Goal: Task Accomplishment & Management: Manage account settings

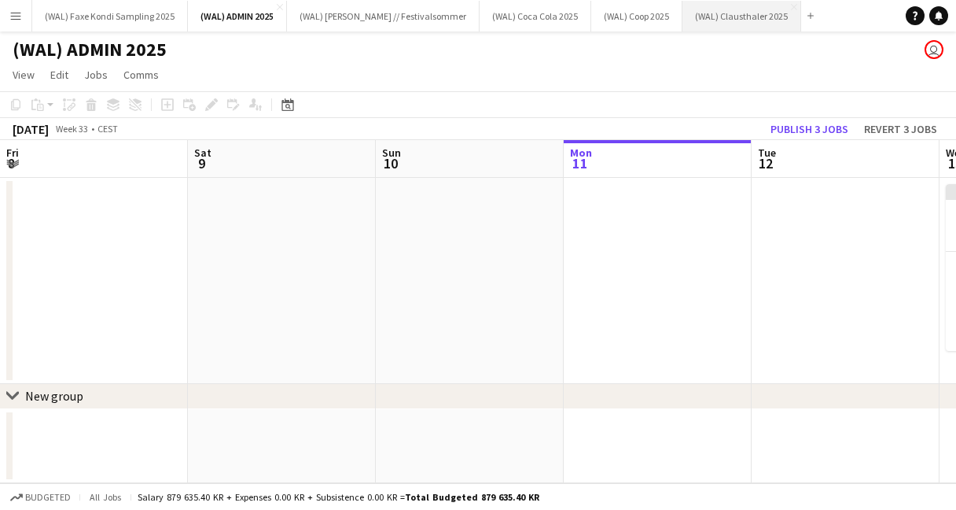
scroll to position [0, 782]
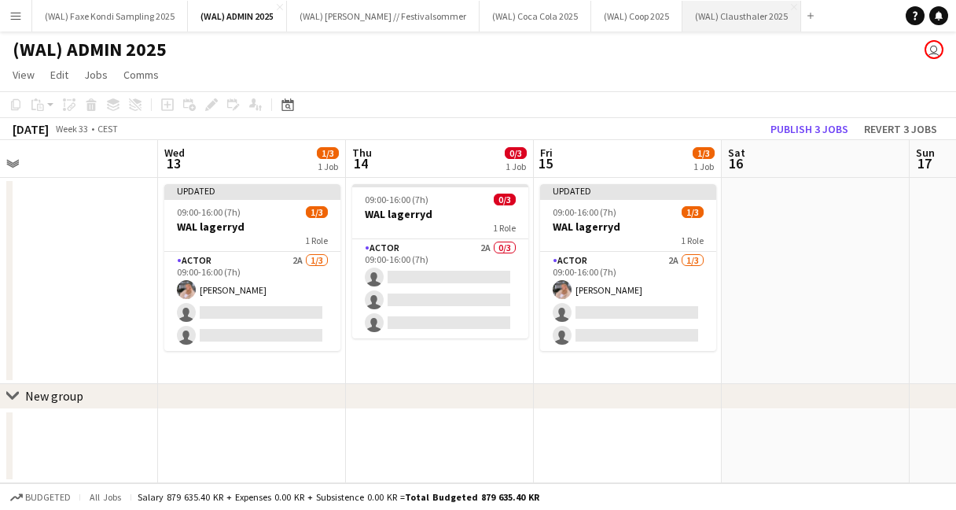
click at [716, 26] on button "(WAL) Clausthaler 2025 Close" at bounding box center [742, 16] width 119 height 31
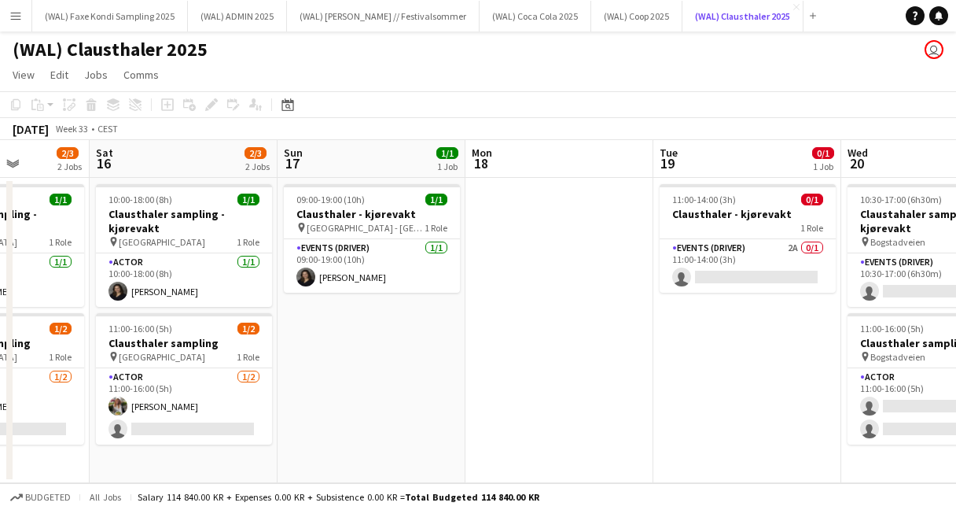
scroll to position [0, 671]
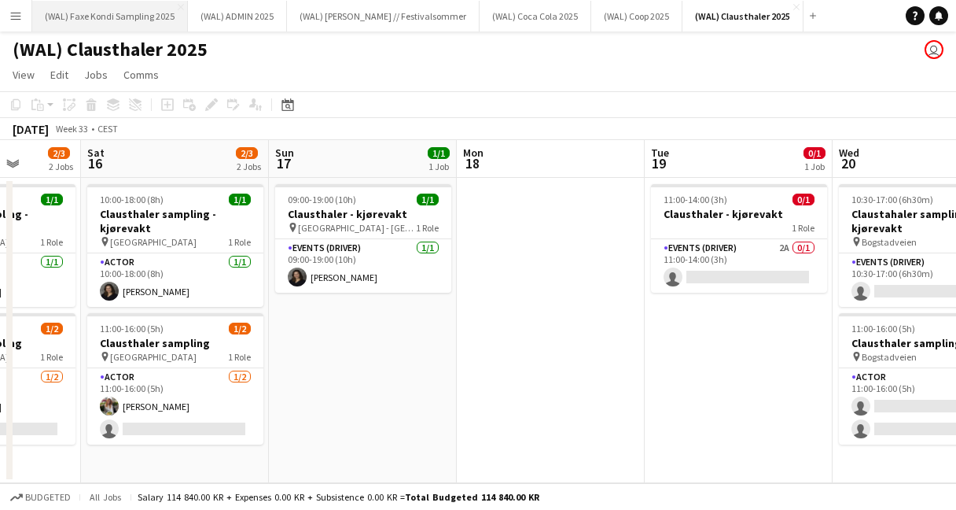
click at [112, 15] on button "(WAL) [PERSON_NAME] Sampling 2025 Close" at bounding box center [110, 16] width 156 height 31
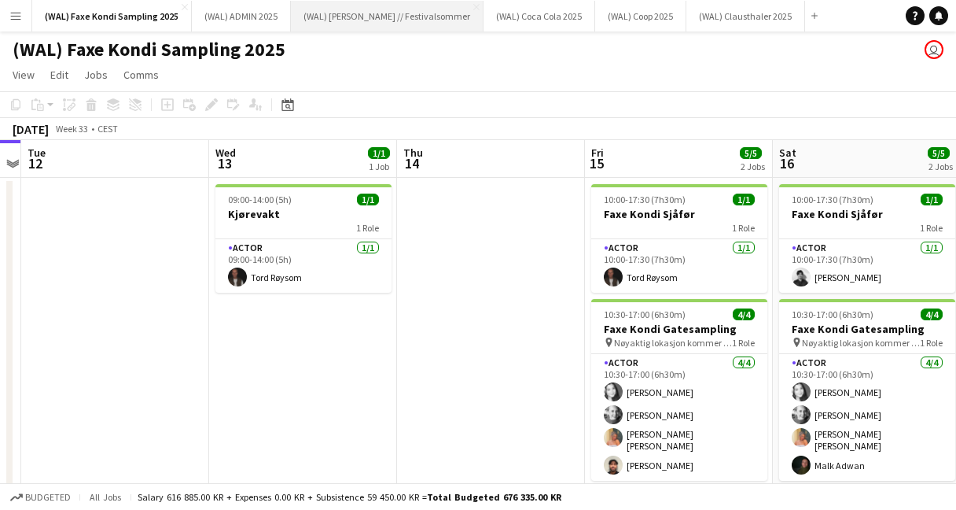
click at [385, 20] on button "(WAL) [PERSON_NAME] // Festivalsommer Close" at bounding box center [387, 16] width 193 height 31
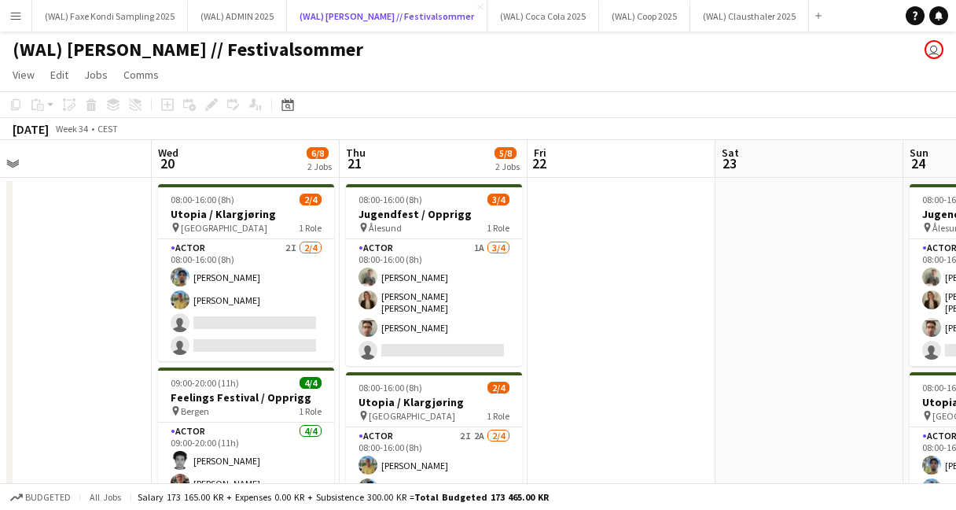
scroll to position [0, 601]
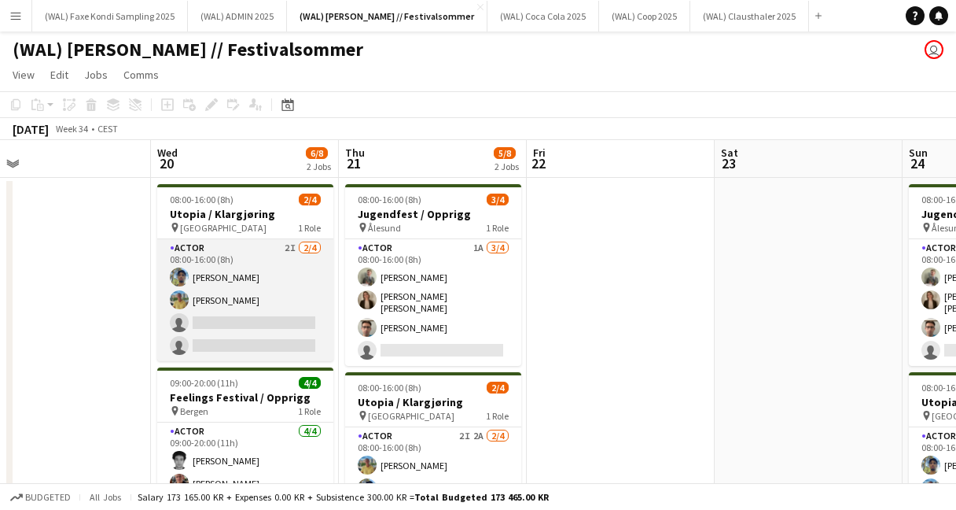
click at [256, 306] on app-card-role "Actor 2I [DATE] 08:00-16:00 (8h) [PERSON_NAME] Jan [PERSON_NAME] single-neutral…" at bounding box center [245, 300] width 176 height 122
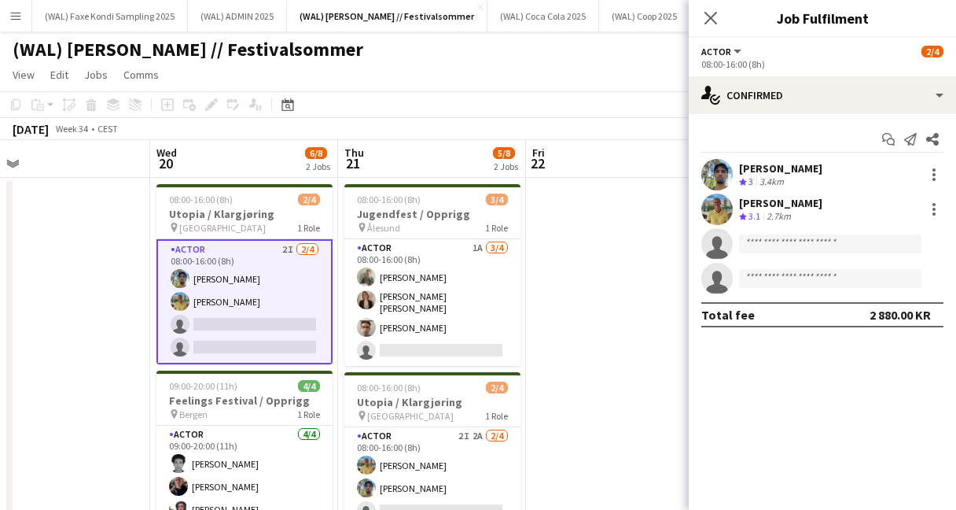
click at [723, 212] on app-user-avatar at bounding box center [716, 208] width 31 height 31
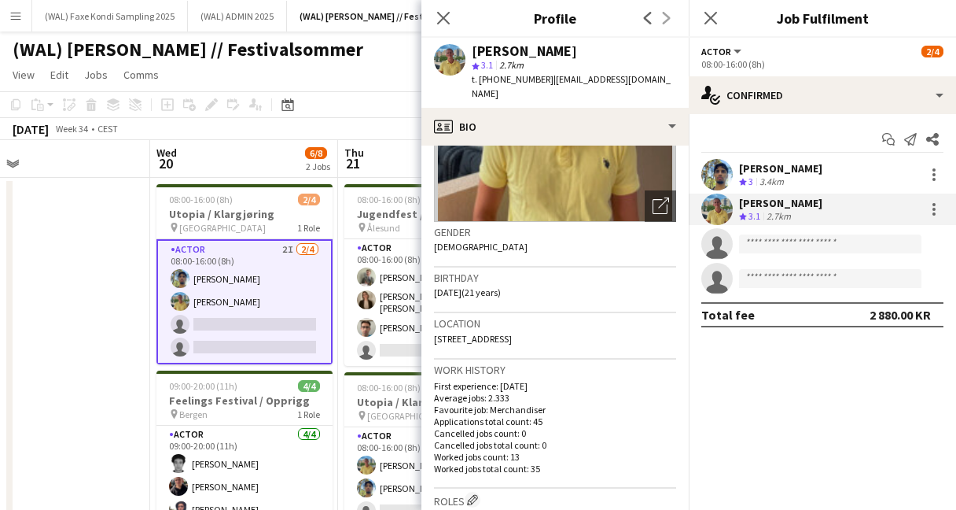
scroll to position [0, 0]
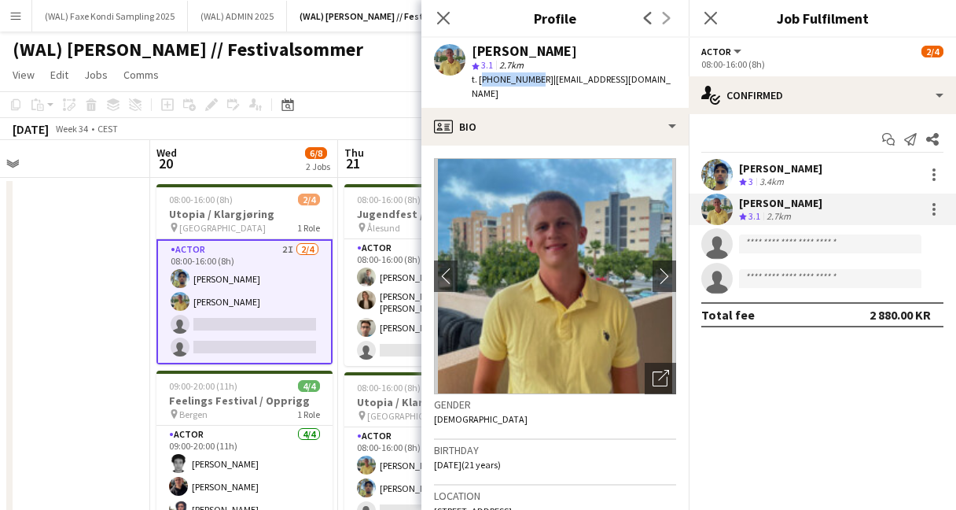
drag, startPoint x: 479, startPoint y: 82, endPoint x: 530, endPoint y: 86, distance: 51.3
click at [530, 86] on div "t. [PHONE_NUMBER] | [EMAIL_ADDRESS][DOMAIN_NAME]" at bounding box center [574, 86] width 204 height 28
copy span "[PHONE_NUMBER]"
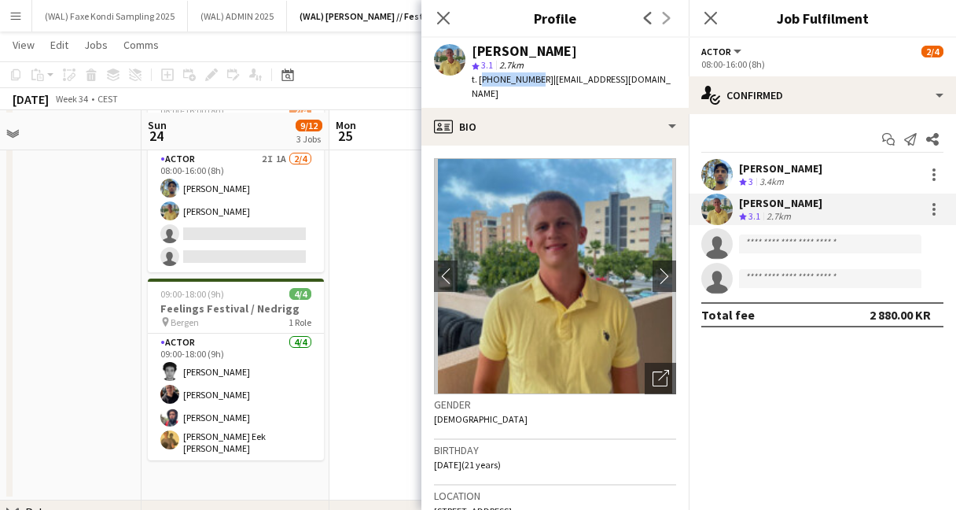
scroll to position [278, 0]
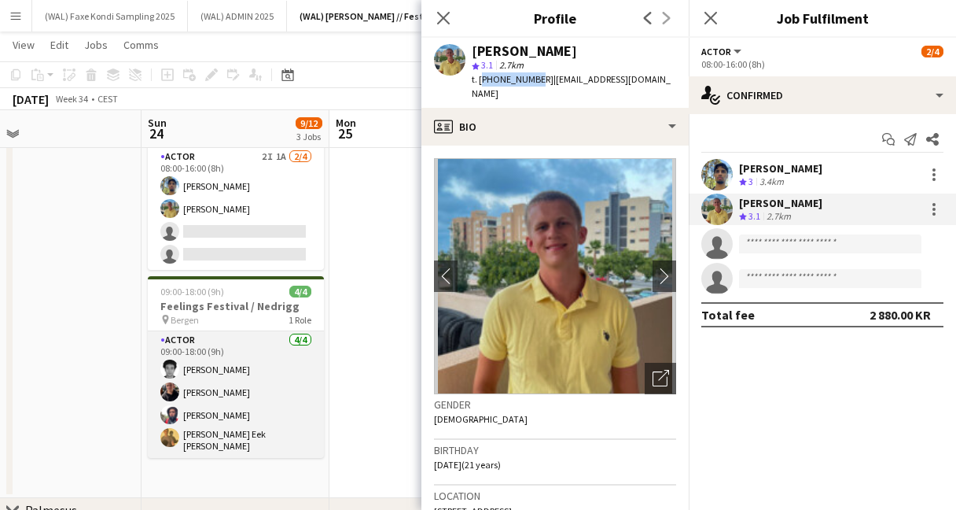
click at [271, 392] on app-card-role "Actor [DATE] 09:00-18:00 (9h) [PERSON_NAME] [PERSON_NAME] [PERSON_NAME] Eek [PE…" at bounding box center [236, 394] width 176 height 127
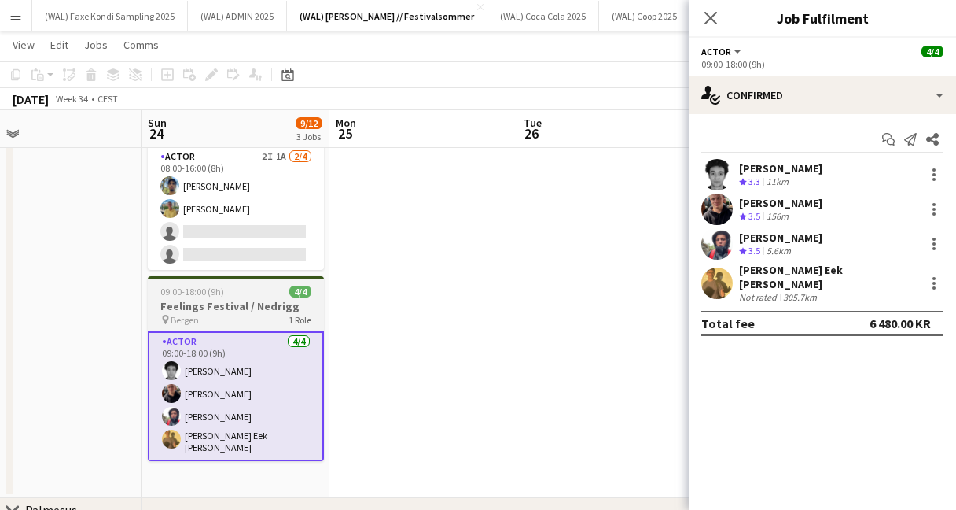
click at [256, 313] on div "pin Bergen 1 Role" at bounding box center [236, 319] width 176 height 13
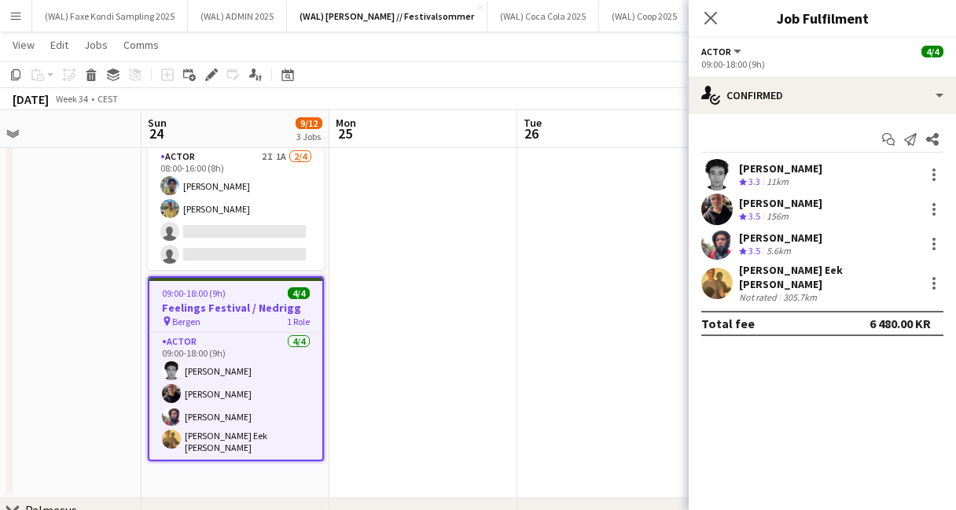
click at [723, 175] on app-user-avatar at bounding box center [716, 174] width 31 height 31
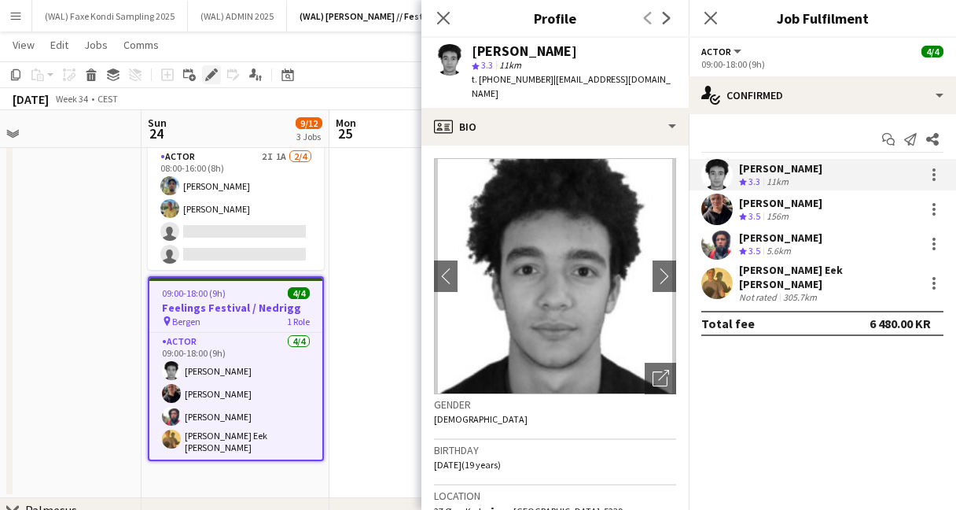
click at [216, 79] on icon "Edit" at bounding box center [211, 74] width 13 height 13
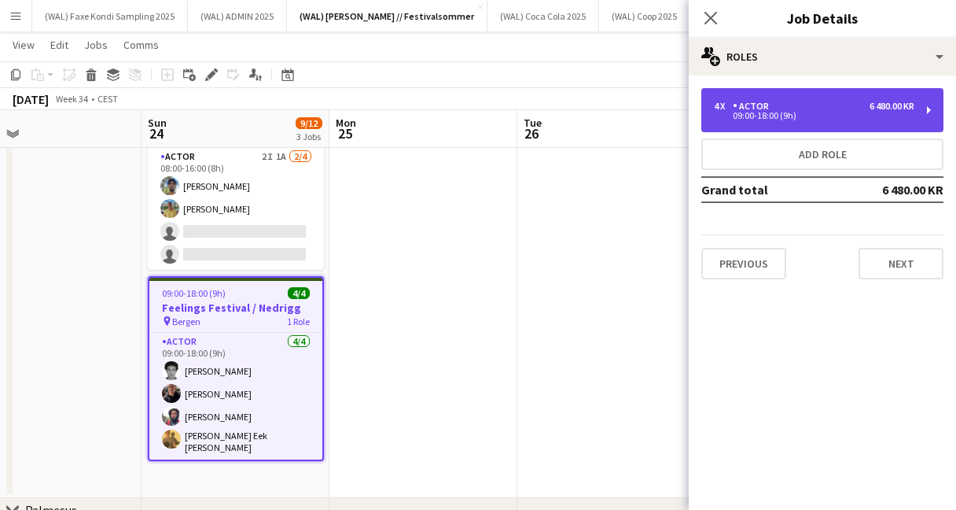
click at [784, 98] on div "4 x Actor 6 480.00 KR 09:00-18:00 (9h)" at bounding box center [822, 110] width 242 height 44
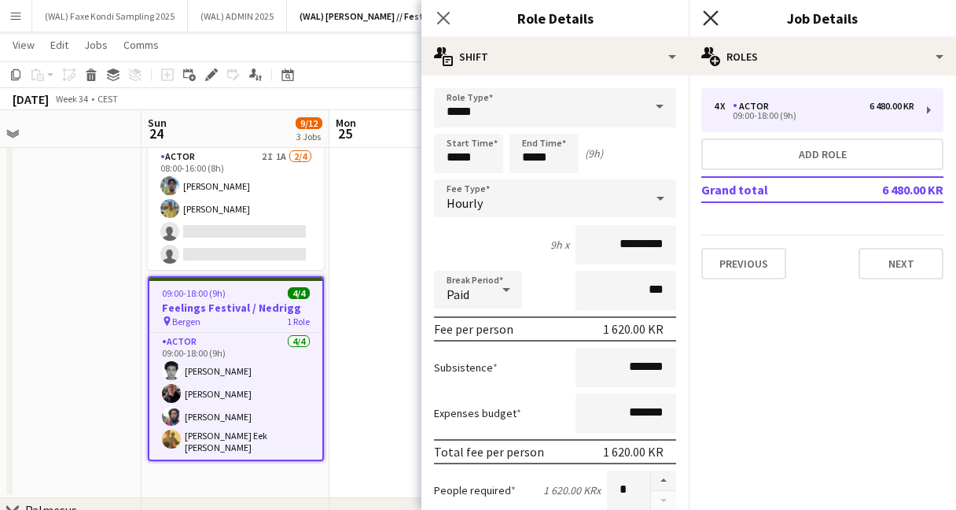
click at [706, 14] on icon at bounding box center [710, 17] width 15 height 15
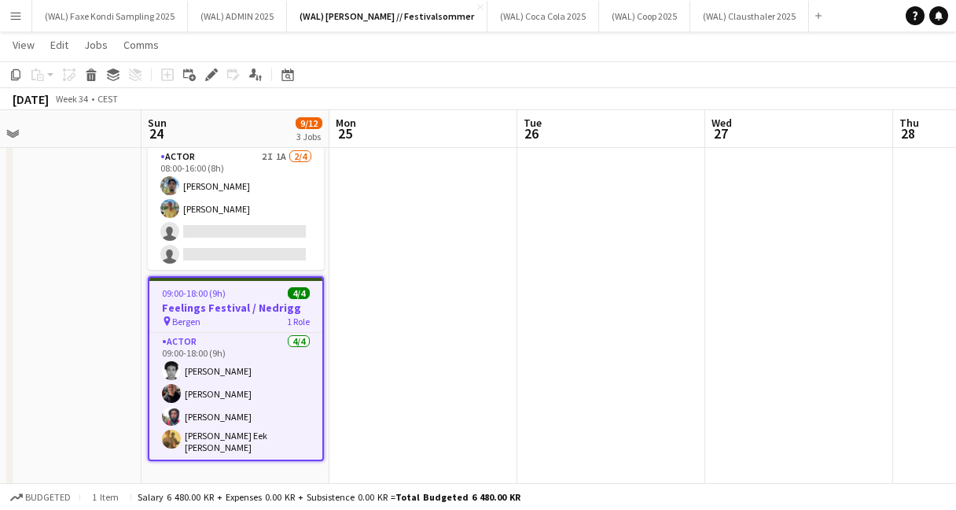
click at [637, 72] on app-toolbar "Copy Paste Paste Command V Paste with crew Command Shift V Paste linked Job [GE…" at bounding box center [478, 74] width 956 height 27
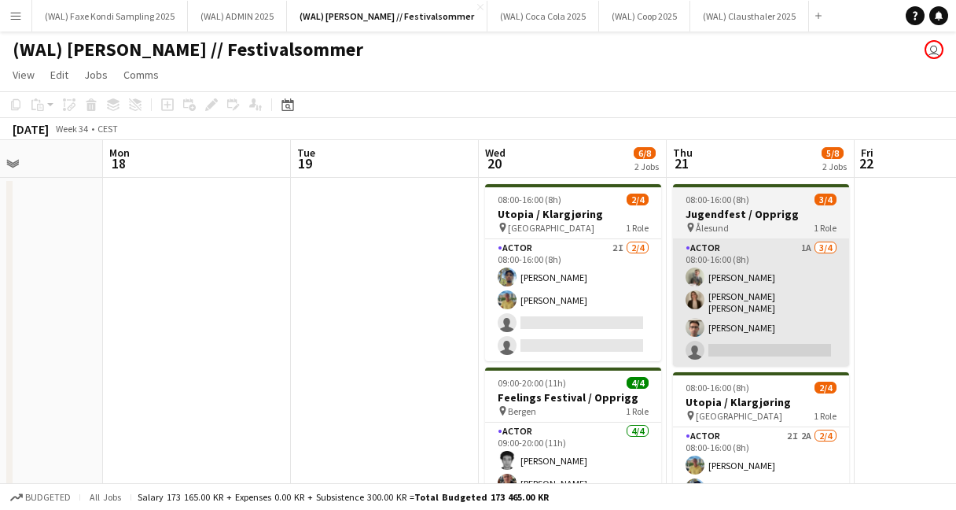
scroll to position [0, 453]
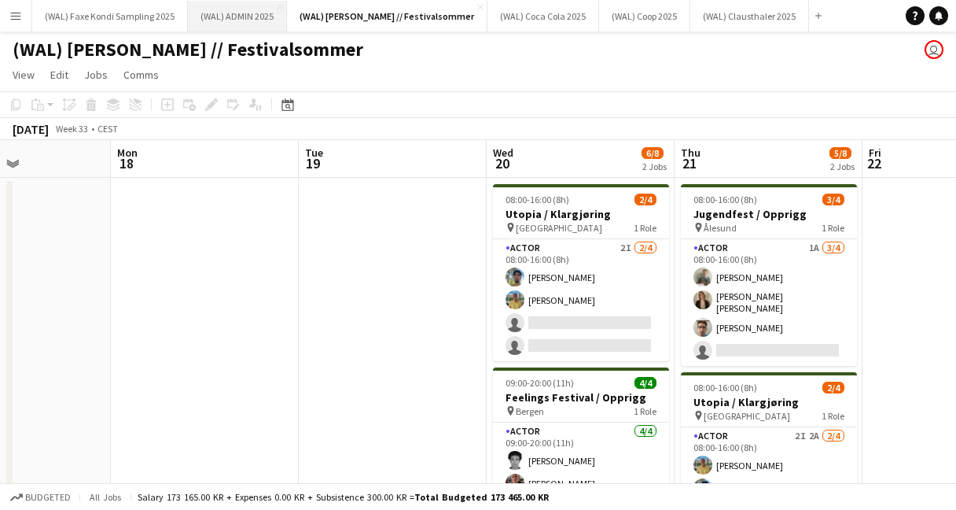
click at [243, 24] on button "(WAL) ADMIN 2025 Close" at bounding box center [237, 16] width 99 height 31
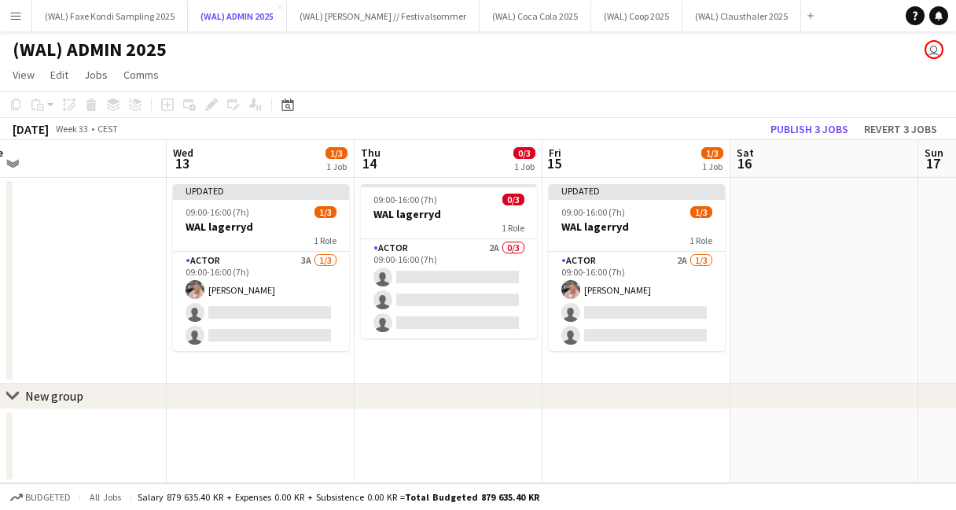
scroll to position [0, 427]
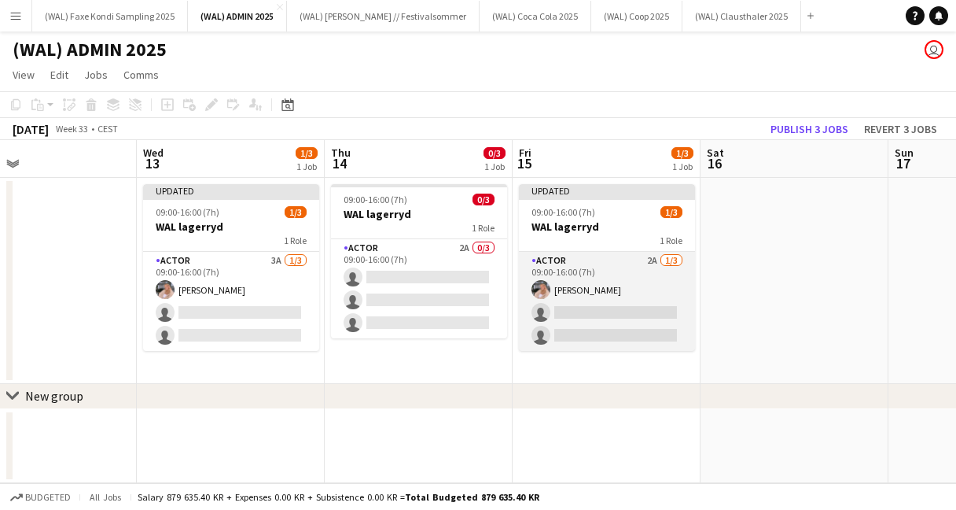
click at [583, 292] on app-card-role "Actor 2A [DATE] 09:00-16:00 (7h) [PERSON_NAME] single-neutral-actions single-ne…" at bounding box center [607, 301] width 176 height 99
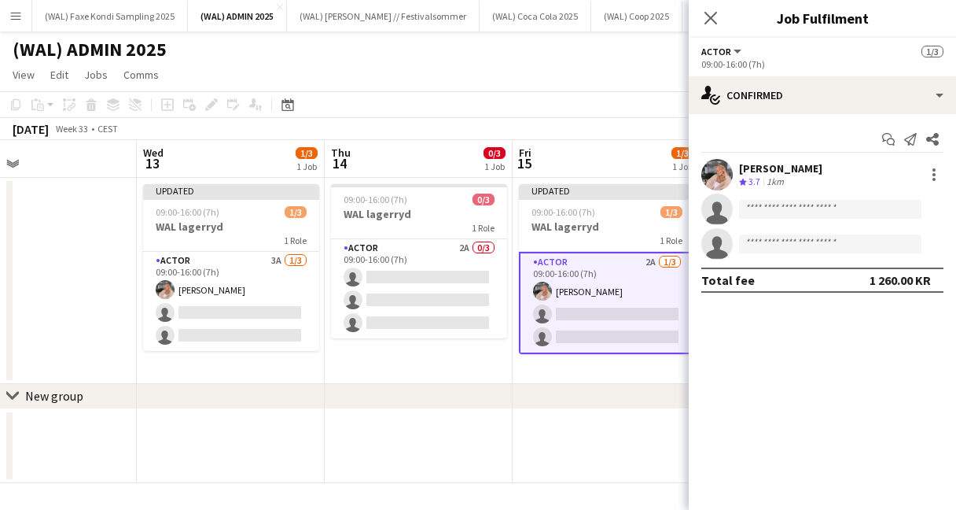
click at [715, 181] on app-user-avatar at bounding box center [716, 174] width 31 height 31
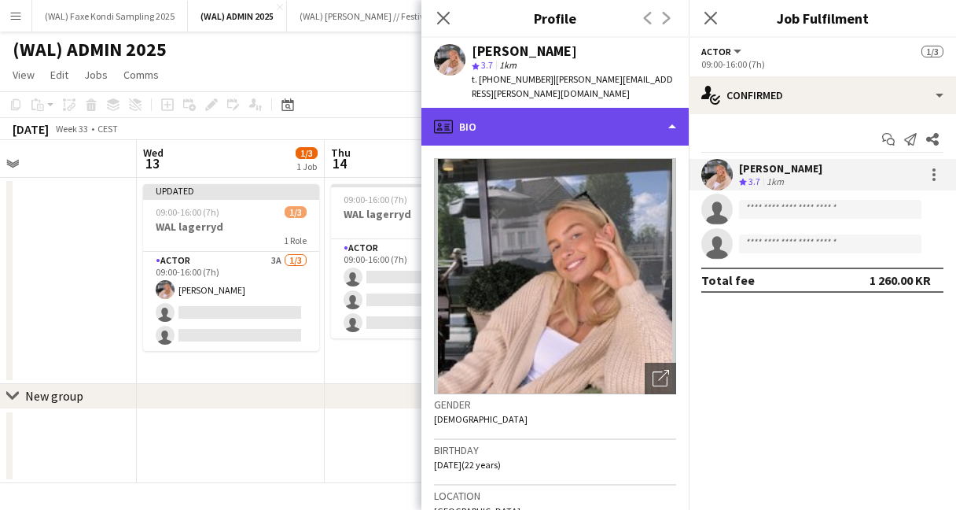
click at [558, 121] on div "profile Bio" at bounding box center [554, 127] width 267 height 38
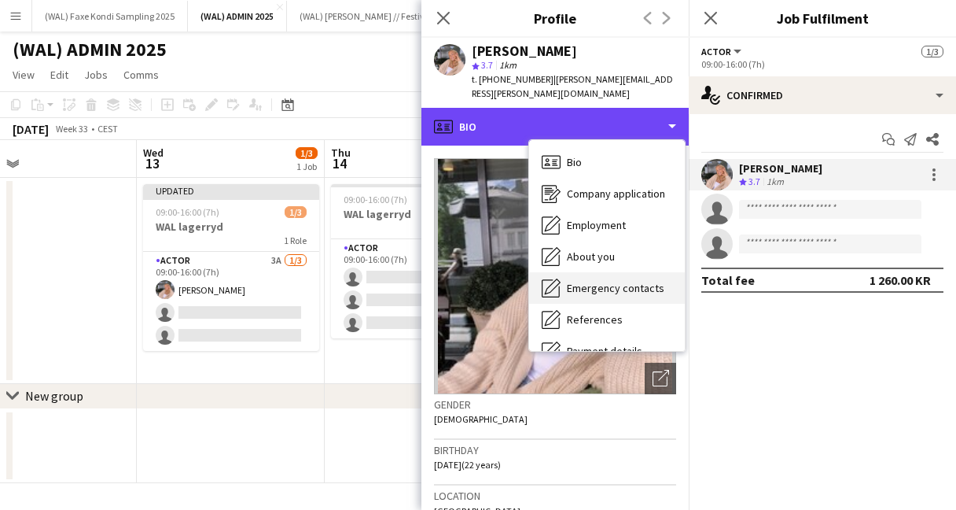
scroll to position [148, 0]
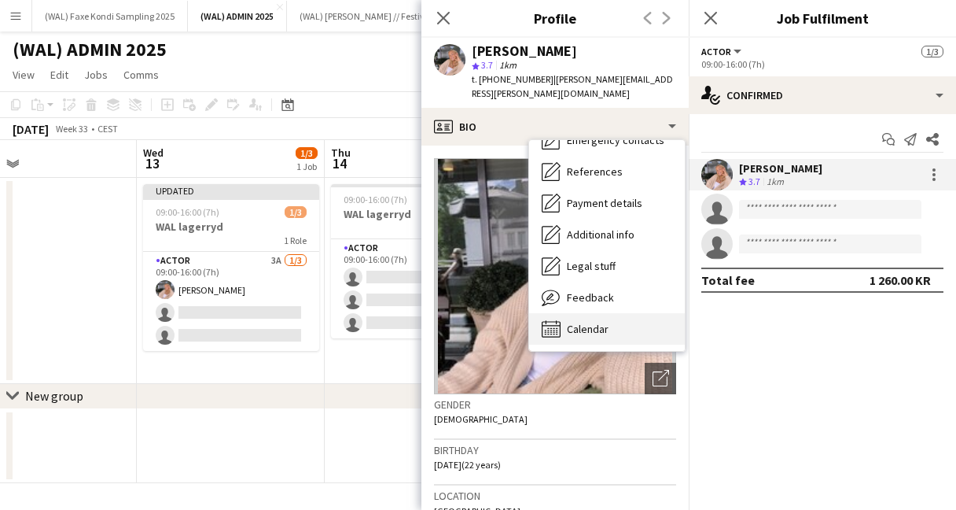
click at [599, 322] on span "Calendar" at bounding box center [588, 329] width 42 height 14
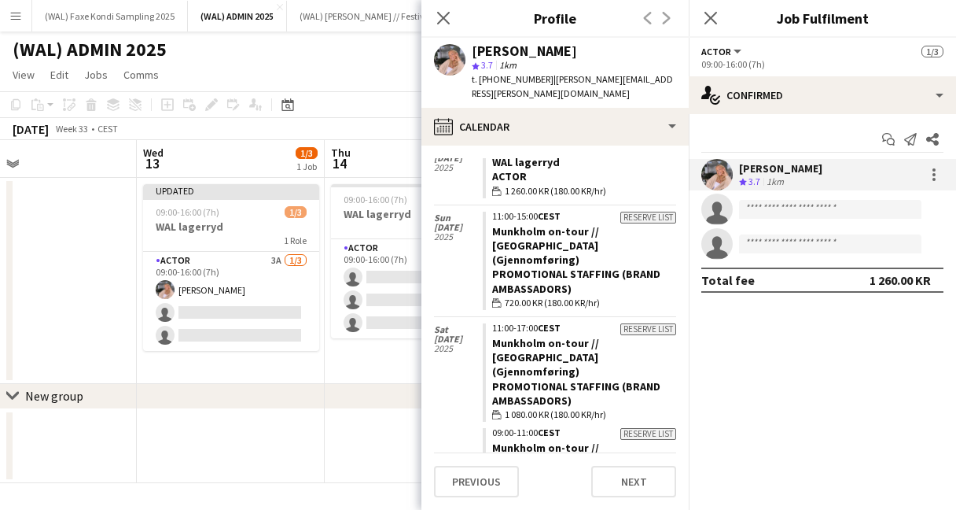
scroll to position [0, 0]
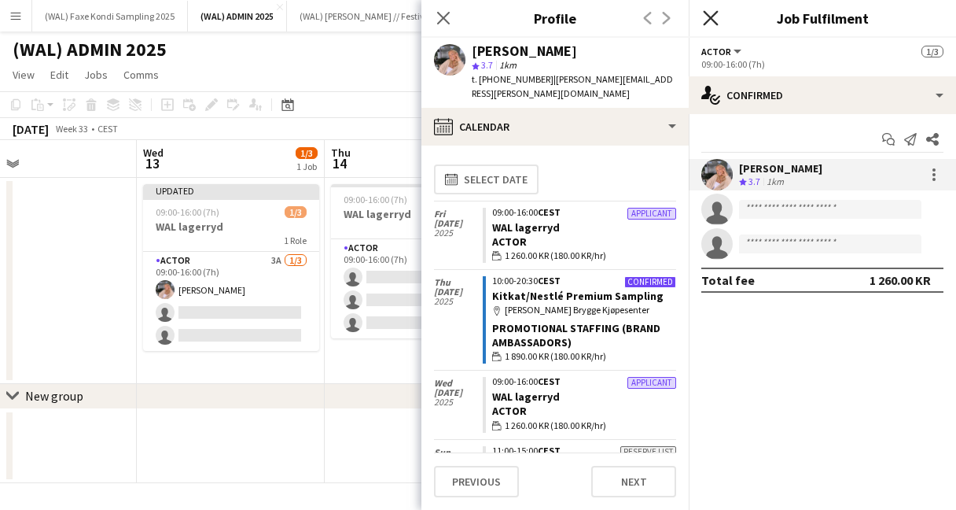
click at [709, 22] on icon "Close pop-in" at bounding box center [710, 17] width 15 height 15
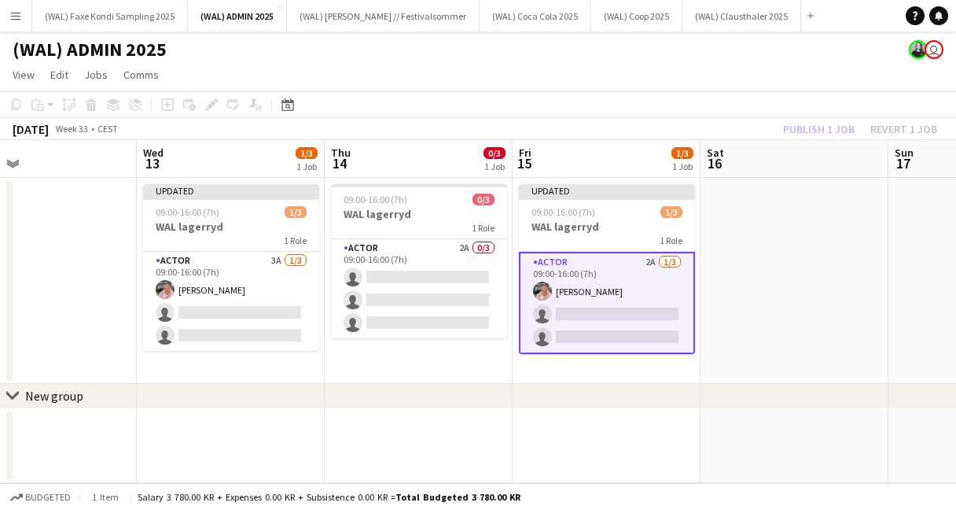
click at [504, 69] on app-page-menu "View Day view expanded Day view collapsed Month view Date picker Jump to [DATE]…" at bounding box center [478, 76] width 956 height 30
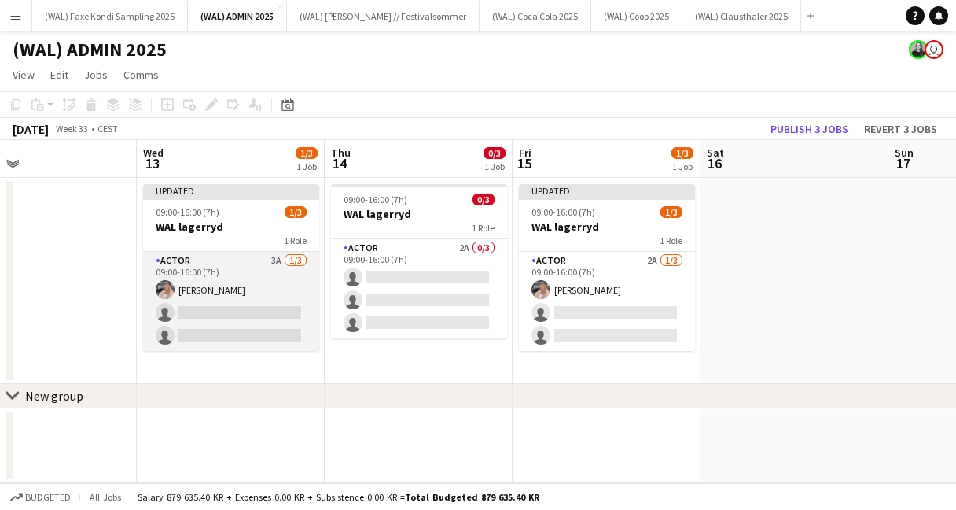
click at [244, 281] on app-card-role "Actor 3A [DATE] 09:00-16:00 (7h) [PERSON_NAME] single-neutral-actions single-ne…" at bounding box center [231, 301] width 176 height 99
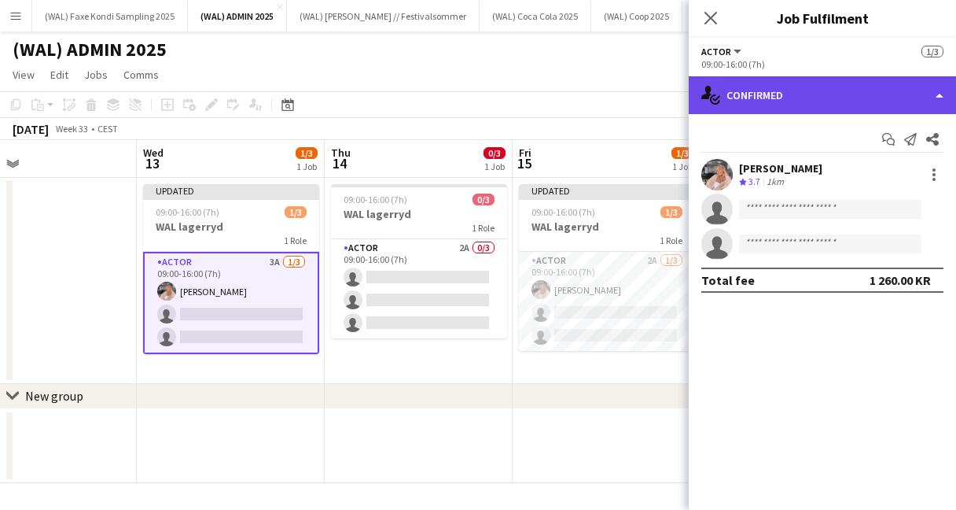
click at [805, 90] on div "single-neutral-actions-check-2 Confirmed" at bounding box center [822, 95] width 267 height 38
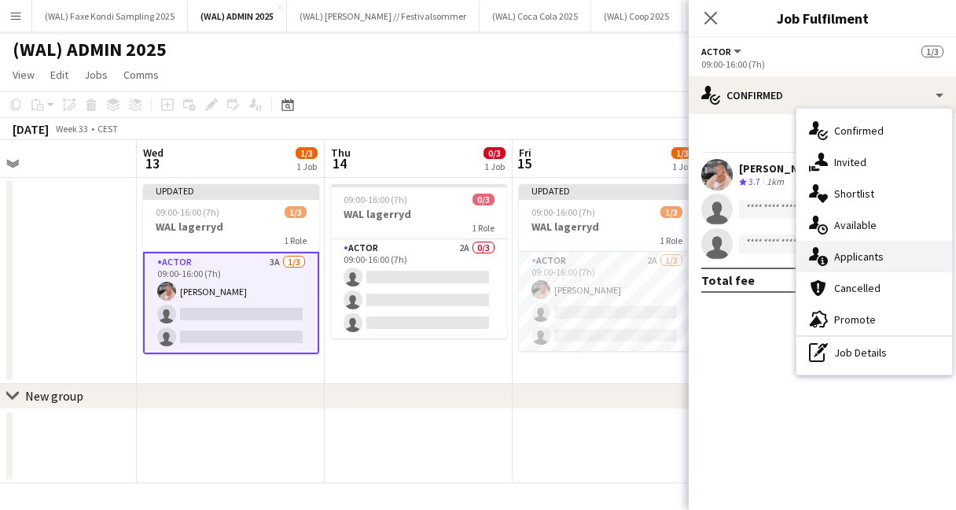
click at [843, 266] on div "single-neutral-actions-information Applicants" at bounding box center [875, 256] width 156 height 31
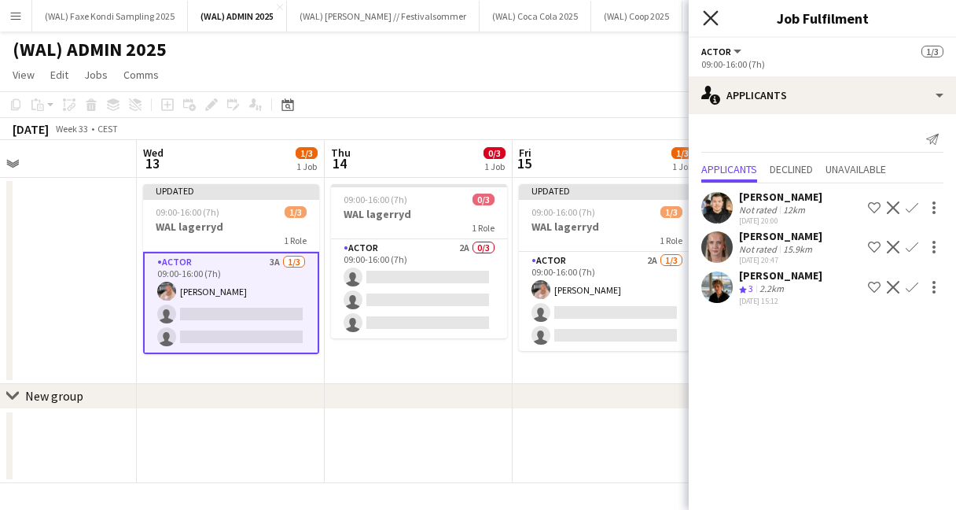
click at [707, 21] on icon at bounding box center [710, 17] width 15 height 15
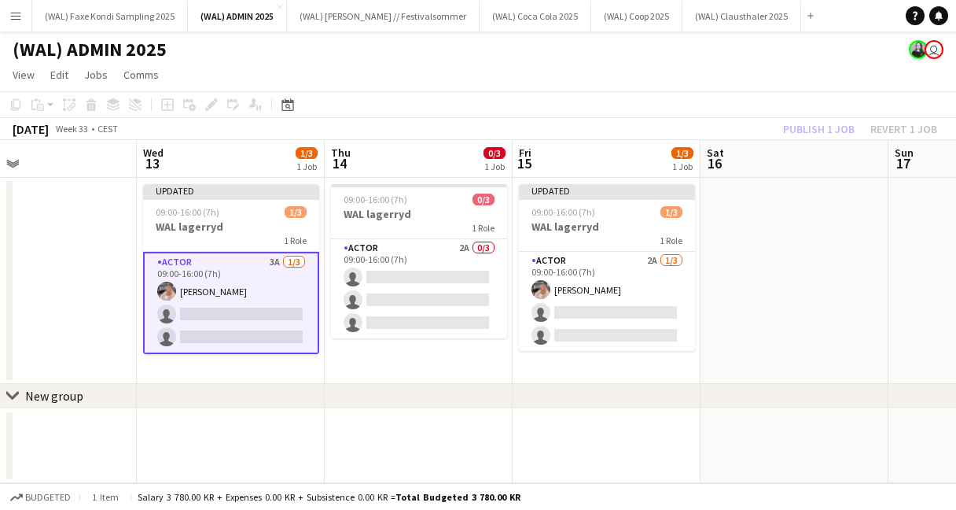
click at [605, 112] on app-toolbar "Copy Paste Paste Command V Paste with crew Command Shift V Paste linked Job [GE…" at bounding box center [478, 104] width 956 height 27
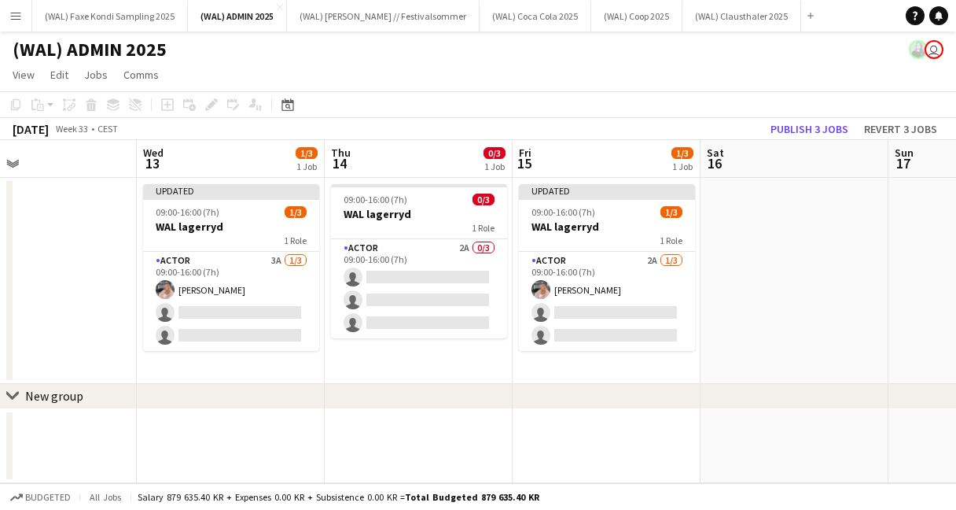
click at [6, 24] on button "Menu" at bounding box center [15, 15] width 31 height 31
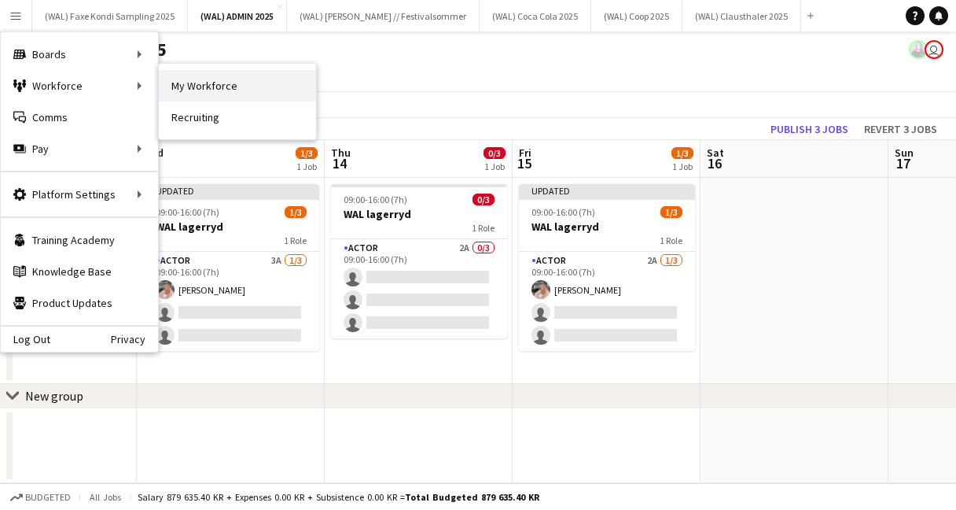
click at [175, 83] on link "My Workforce" at bounding box center [237, 85] width 157 height 31
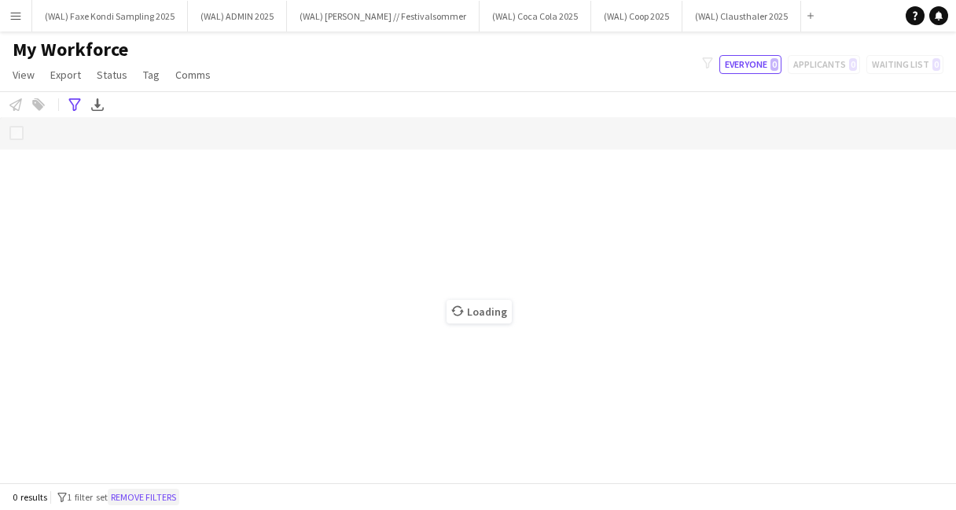
click at [176, 496] on button "Remove filters" at bounding box center [144, 496] width 72 height 17
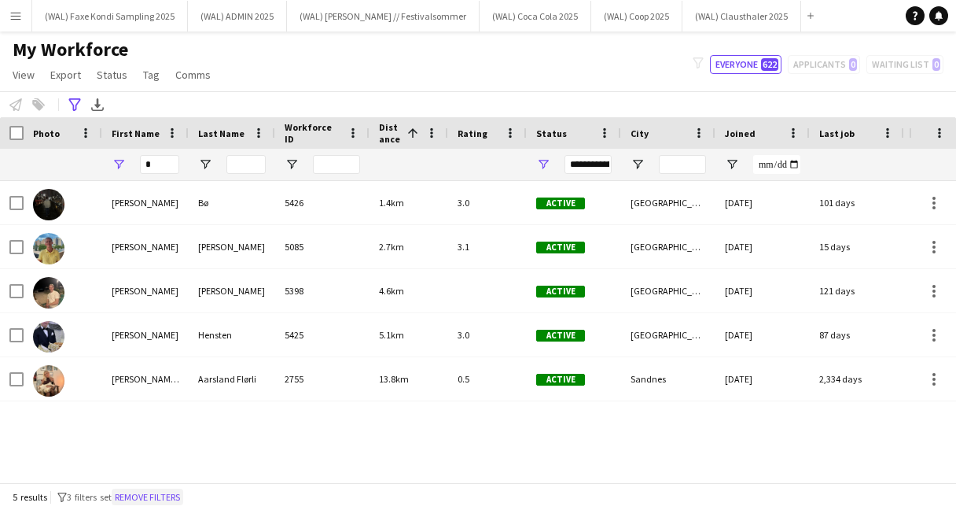
click at [156, 499] on button "Remove filters" at bounding box center [148, 496] width 72 height 17
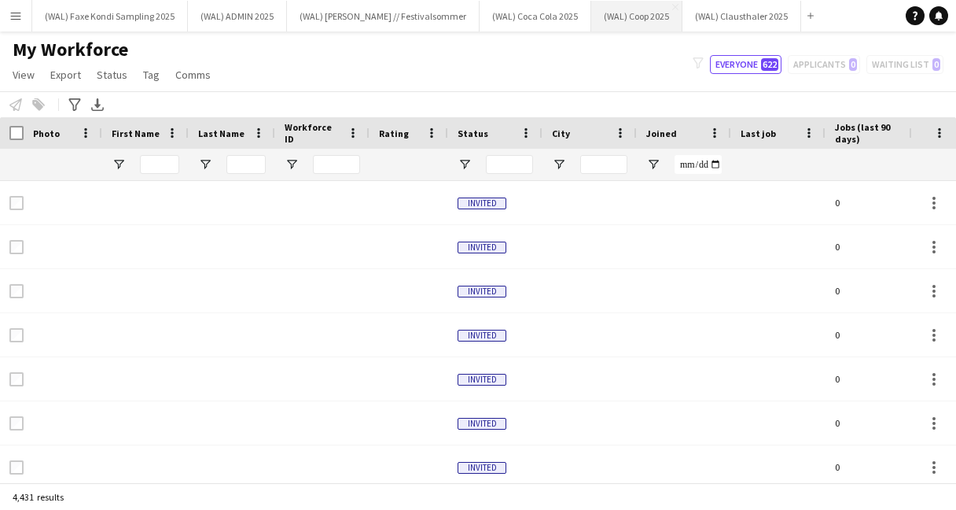
click at [608, 28] on button "(WAL) Coop 2025 Close" at bounding box center [636, 16] width 91 height 31
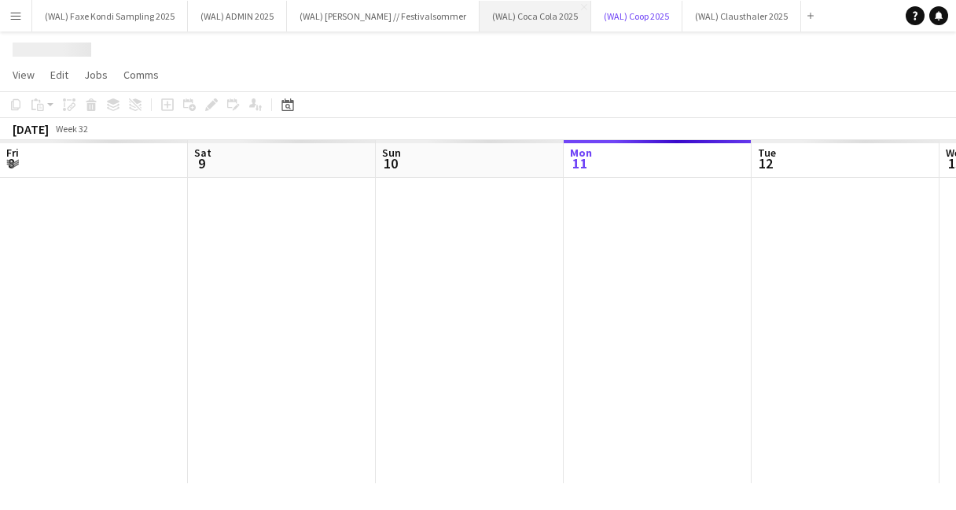
scroll to position [0, 376]
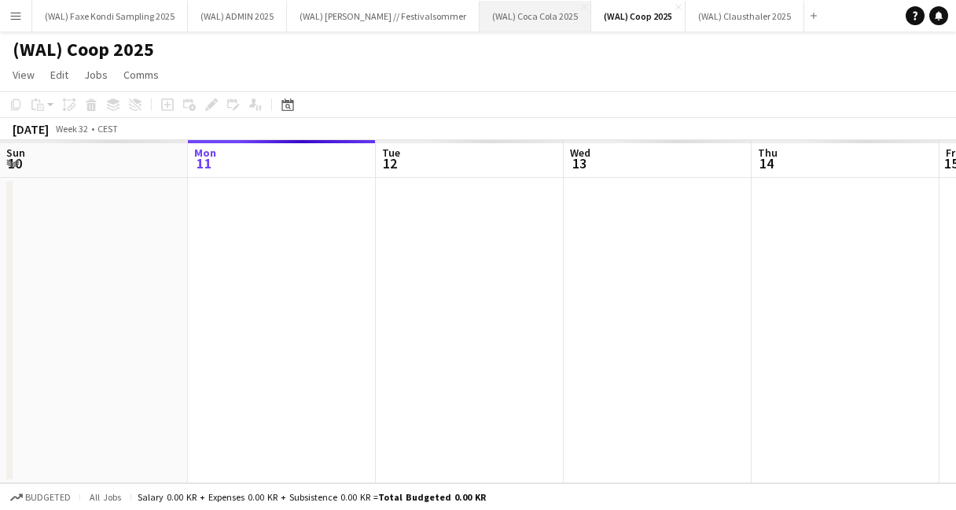
click at [495, 20] on button "(WAL) Coca Cola 2025 Close" at bounding box center [536, 16] width 112 height 31
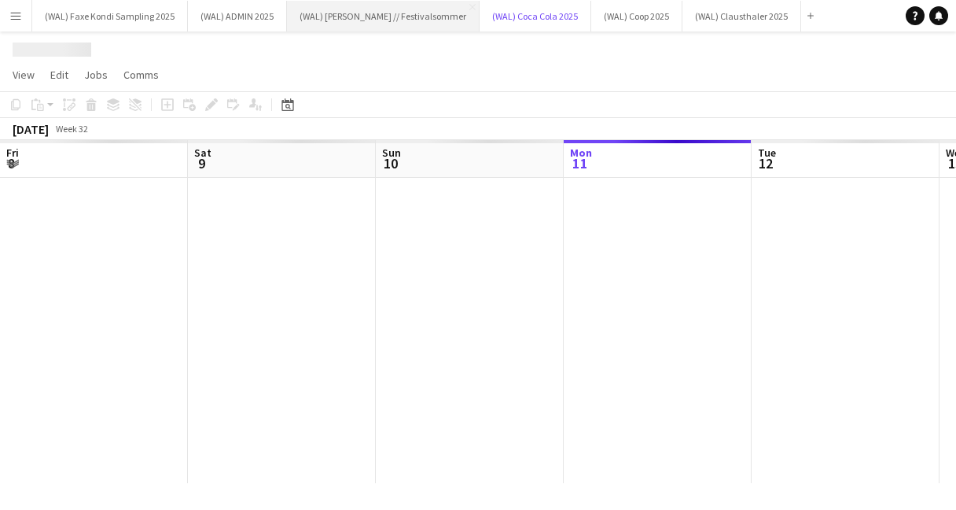
scroll to position [0, 376]
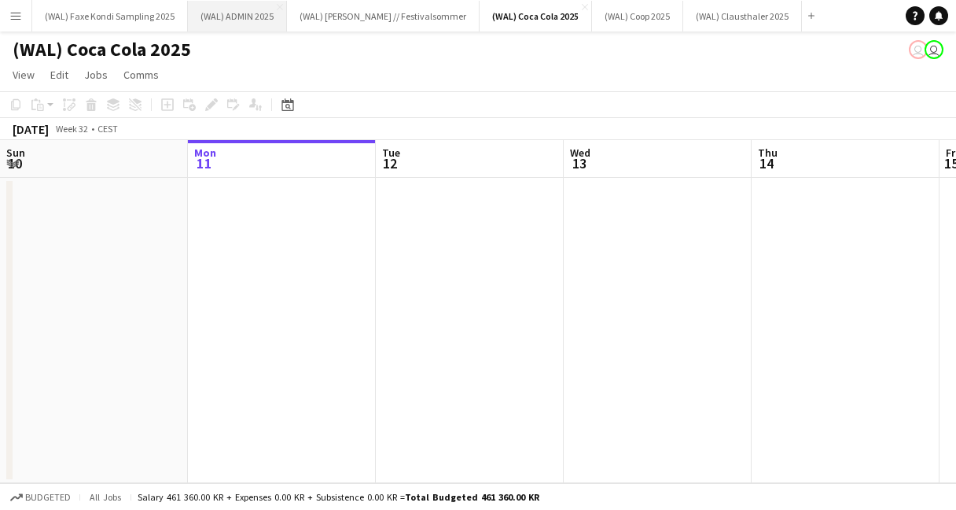
click at [254, 12] on button "(WAL) ADMIN 2025 Close" at bounding box center [237, 16] width 99 height 31
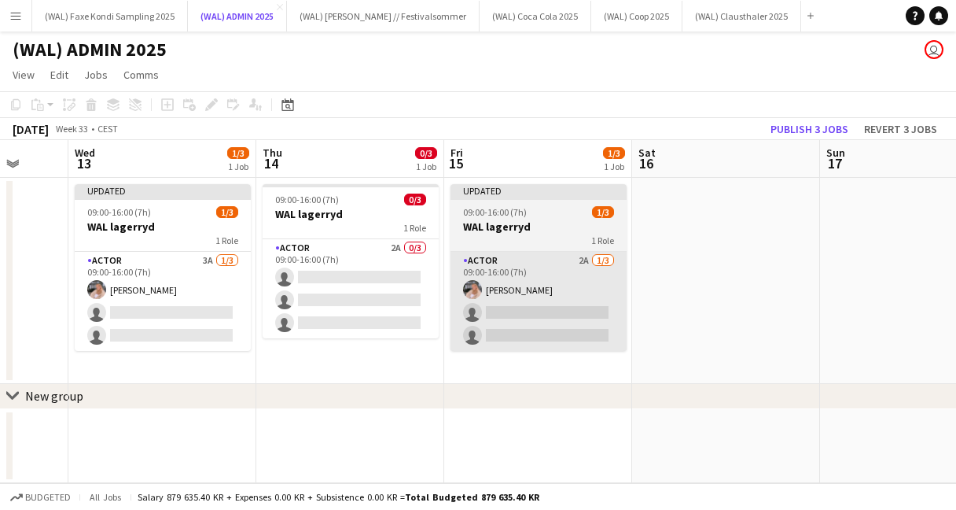
scroll to position [0, 499]
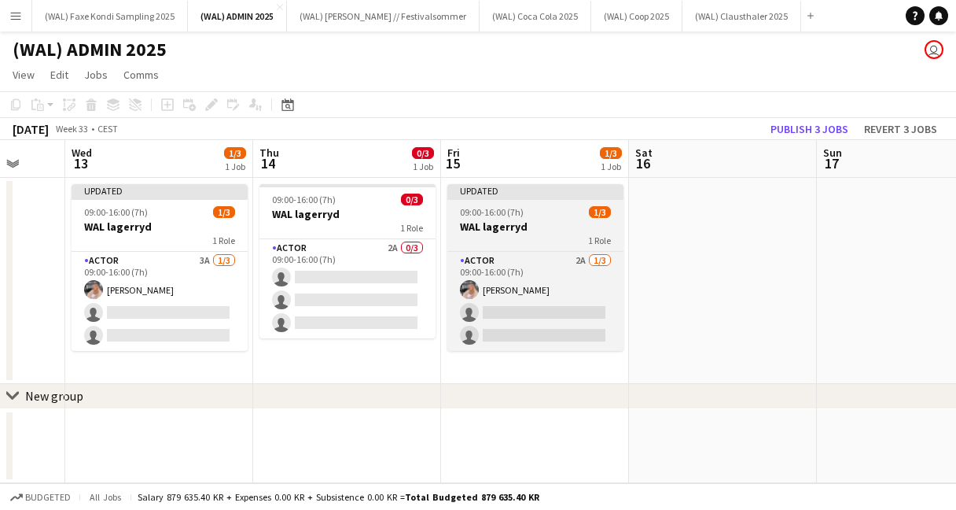
click at [516, 212] on span "09:00-16:00 (7h)" at bounding box center [492, 212] width 64 height 12
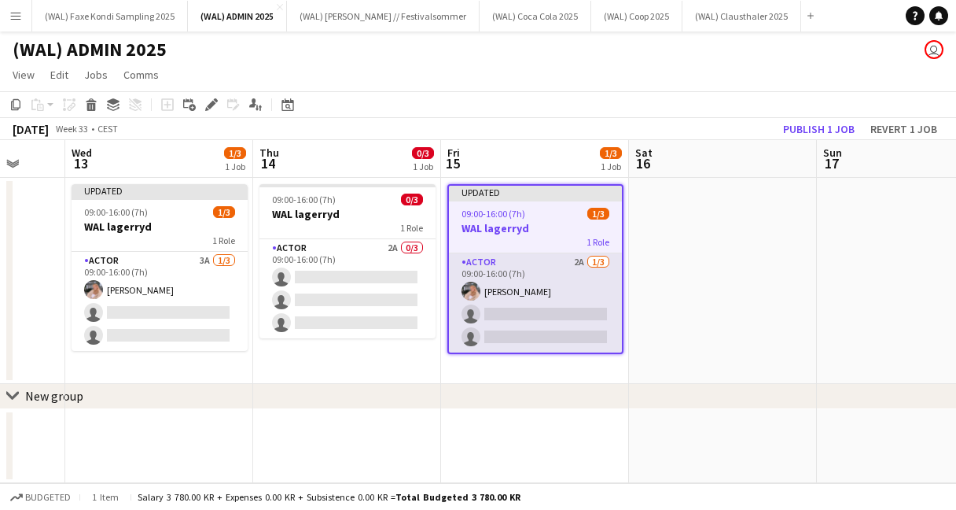
click at [554, 343] on app-card-role "Actor 2A [DATE] 09:00-16:00 (7h) [PERSON_NAME] single-neutral-actions single-ne…" at bounding box center [535, 302] width 173 height 99
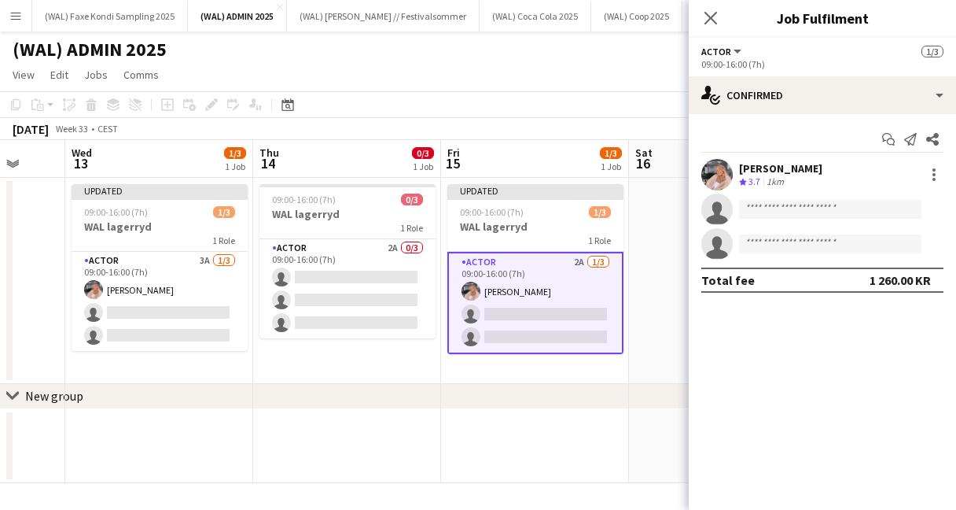
click at [782, 116] on div "Start chat Send notification Share [PERSON_NAME] Crew rating 3.7 1km single-neu…" at bounding box center [822, 209] width 267 height 191
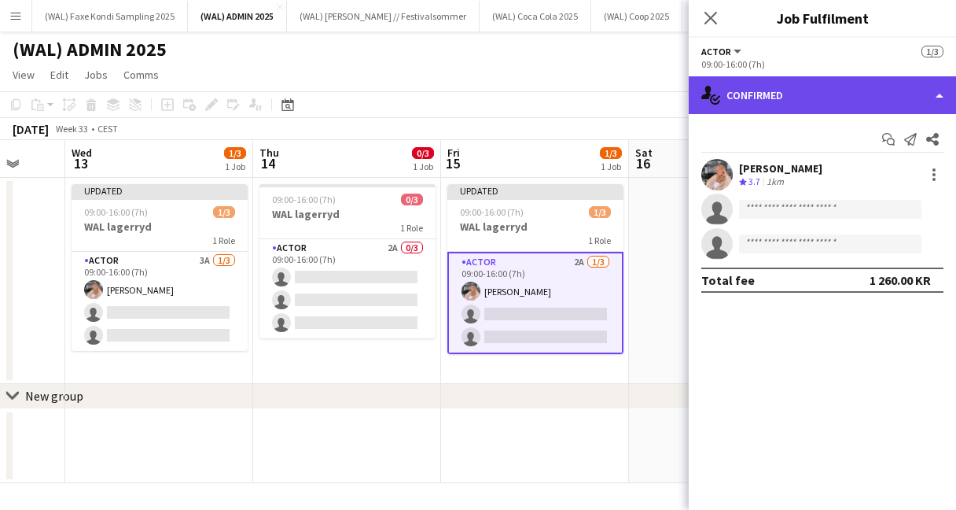
click at [775, 102] on div "single-neutral-actions-check-2 Confirmed" at bounding box center [822, 95] width 267 height 38
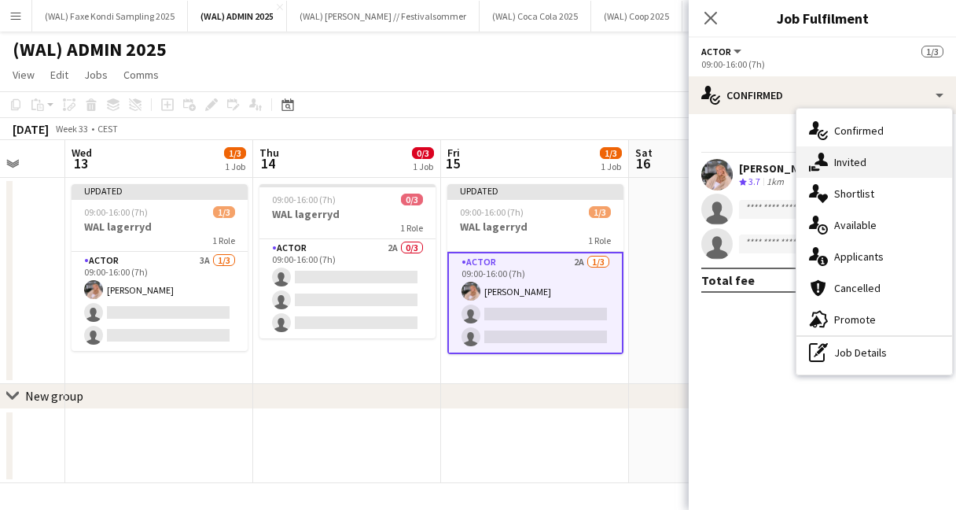
click at [847, 170] on div "single-neutral-actions-share-1 Invited" at bounding box center [875, 161] width 156 height 31
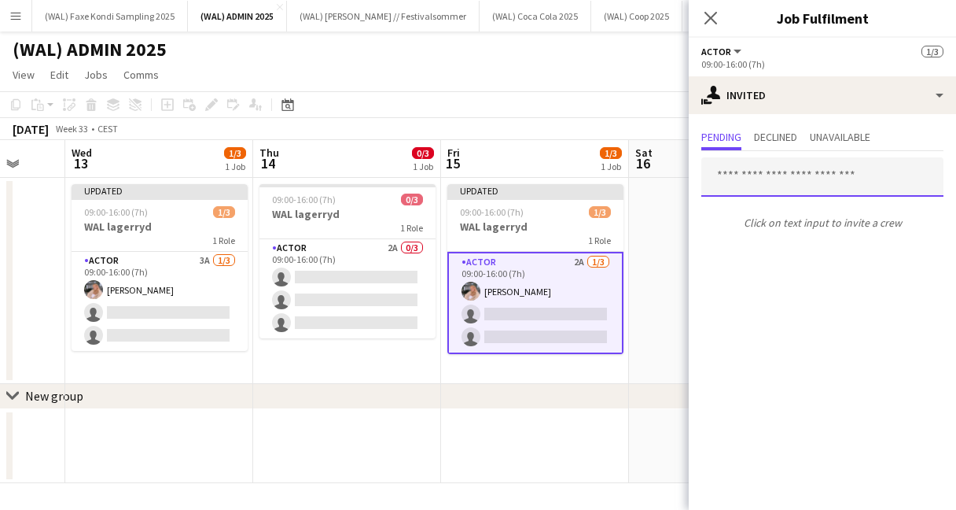
click at [760, 181] on input "text" at bounding box center [822, 176] width 242 height 39
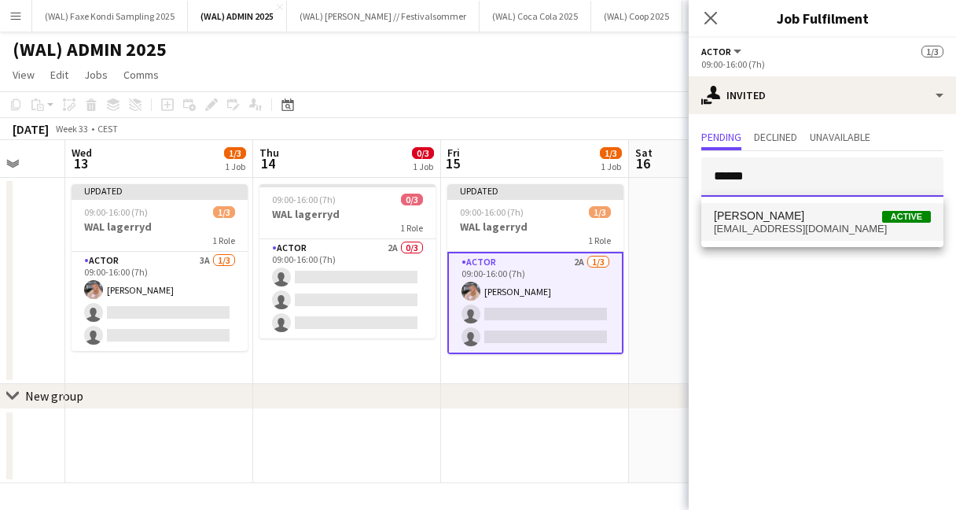
type input "******"
click at [784, 223] on span "[EMAIL_ADDRESS][DOMAIN_NAME]" at bounding box center [822, 229] width 217 height 13
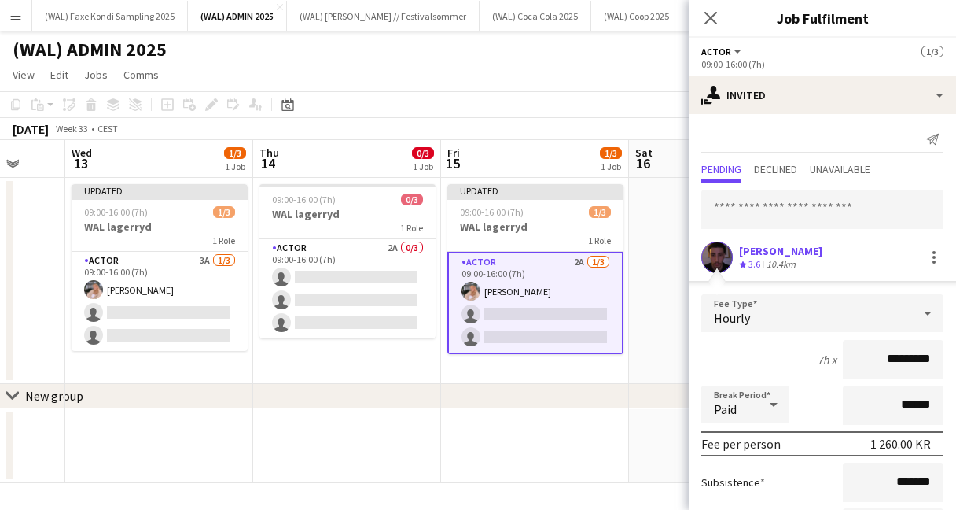
scroll to position [136, 0]
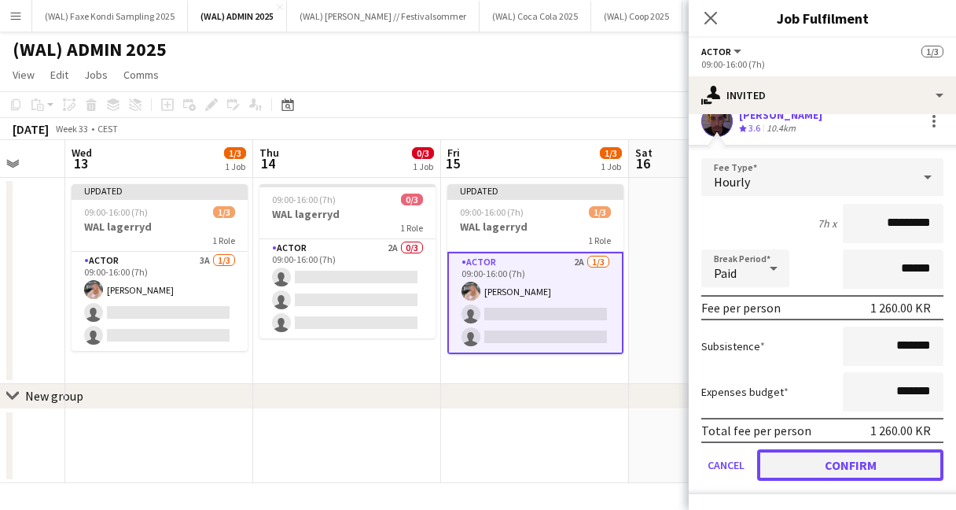
click at [813, 476] on button "Confirm" at bounding box center [850, 464] width 186 height 31
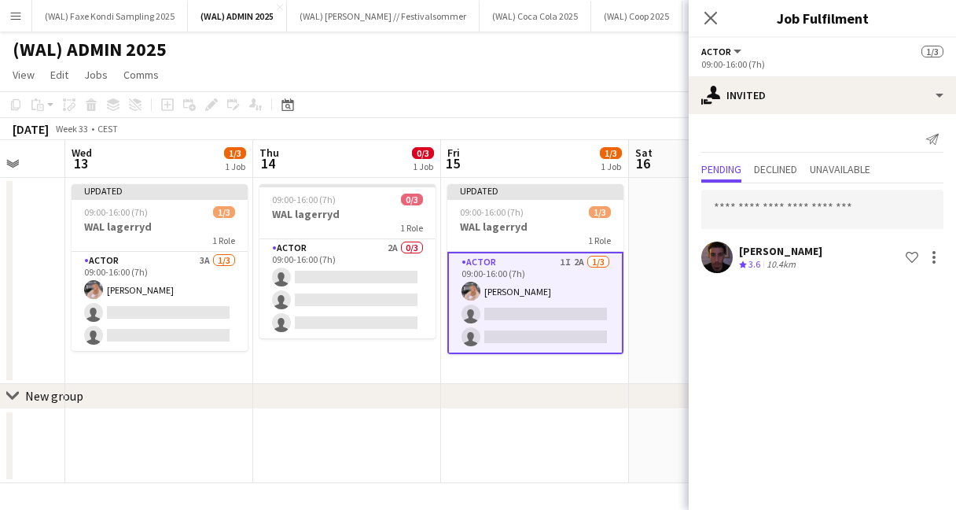
scroll to position [0, 0]
click at [778, 213] on input "text" at bounding box center [822, 209] width 242 height 39
click at [709, 28] on div "Close pop-in" at bounding box center [711, 18] width 44 height 36
click at [709, 21] on icon "Close pop-in" at bounding box center [710, 17] width 15 height 15
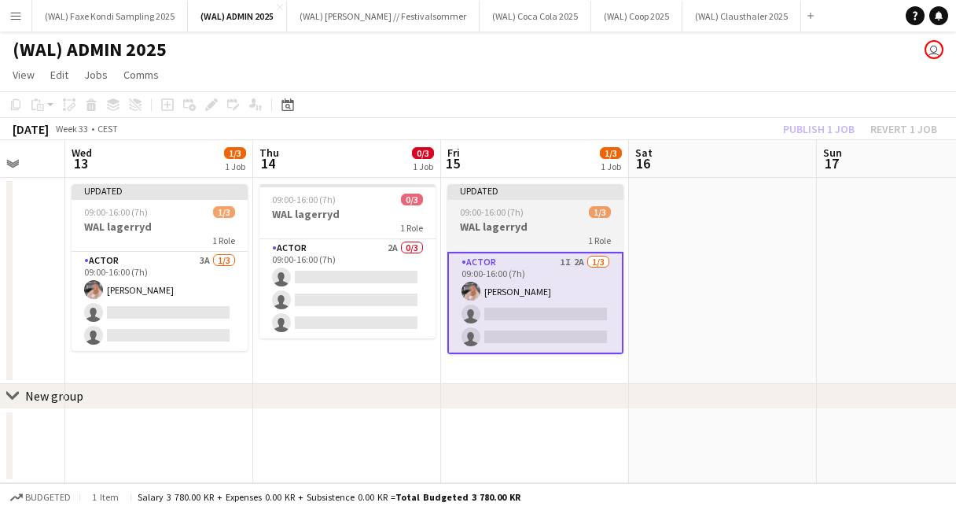
click at [576, 220] on h3 "WAL lagerryd" at bounding box center [535, 226] width 176 height 14
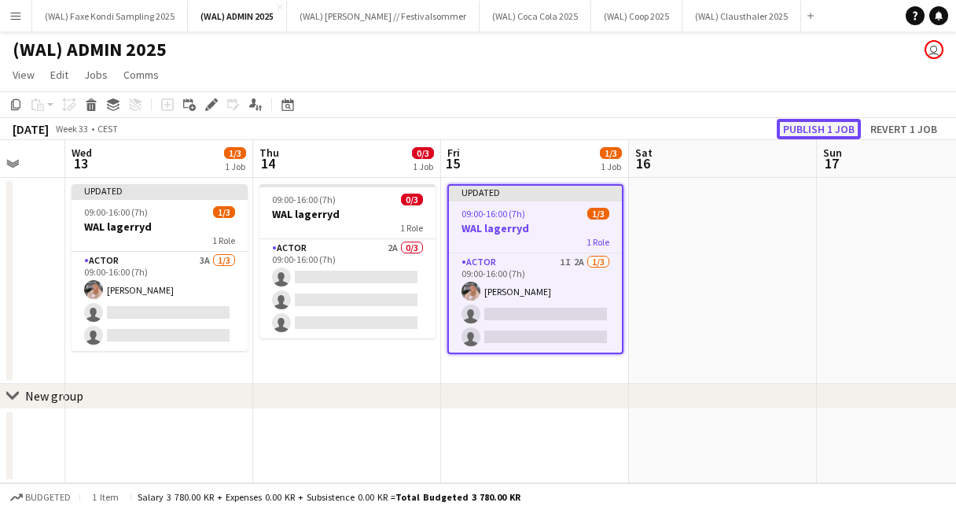
click at [822, 127] on button "Publish 1 job" at bounding box center [819, 129] width 84 height 20
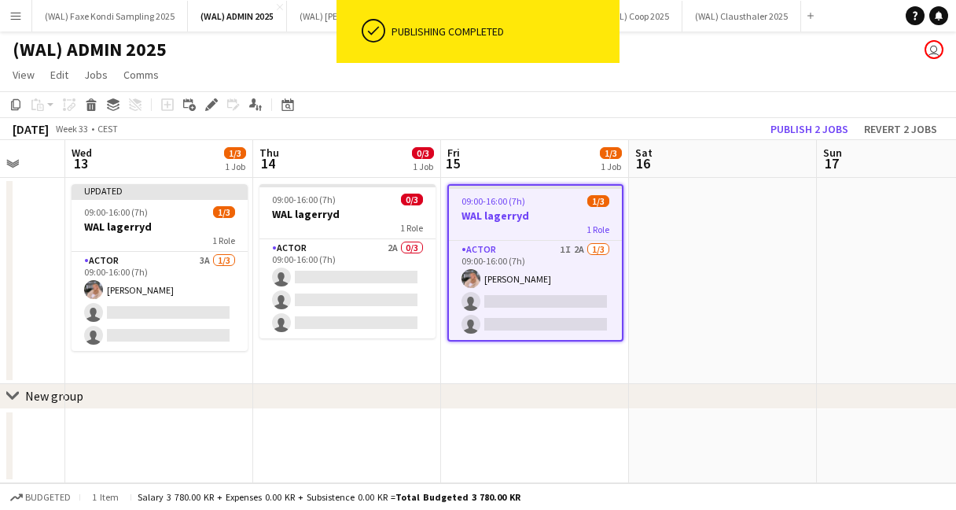
click at [550, 103] on app-toolbar "Copy Paste Paste Command V Paste with crew Command Shift V Paste linked Job [GE…" at bounding box center [478, 104] width 956 height 27
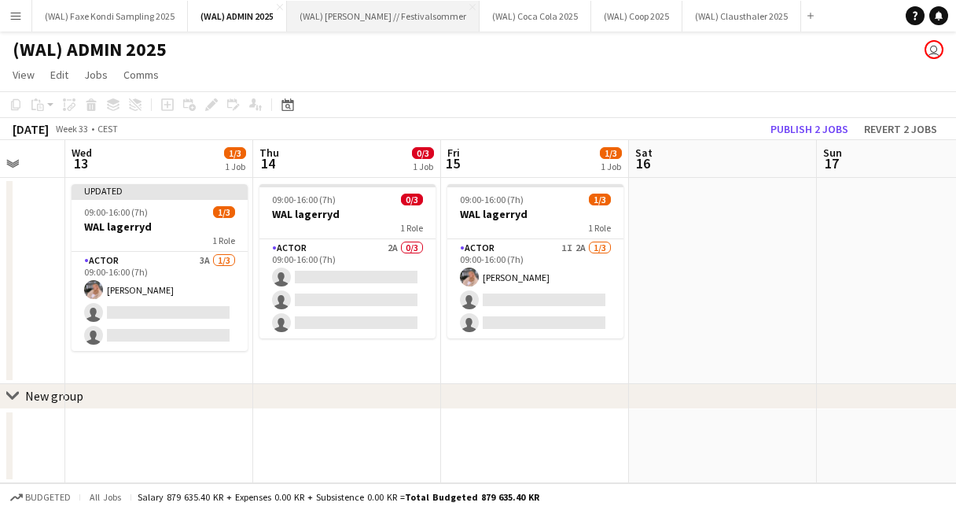
click at [392, 23] on button "(WAL) [PERSON_NAME] // Festivalsommer Close" at bounding box center [383, 16] width 193 height 31
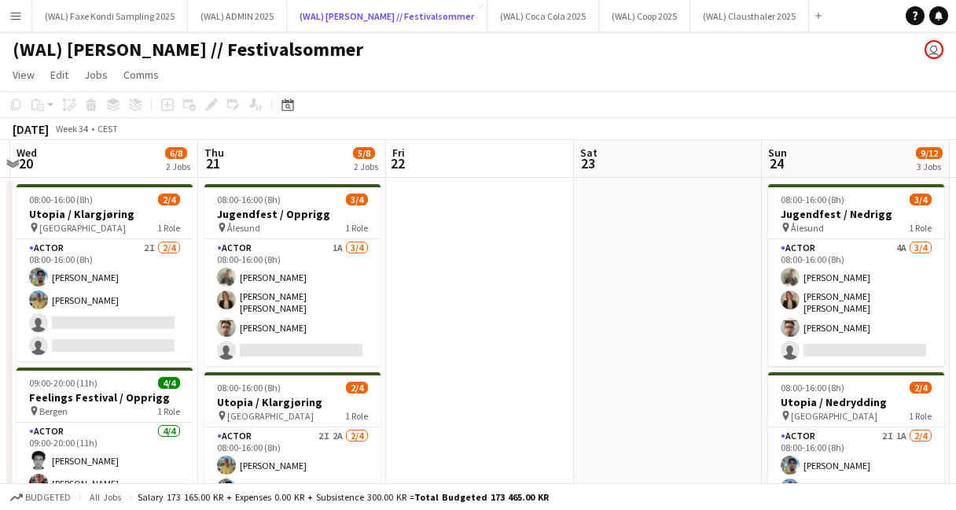
scroll to position [0, 560]
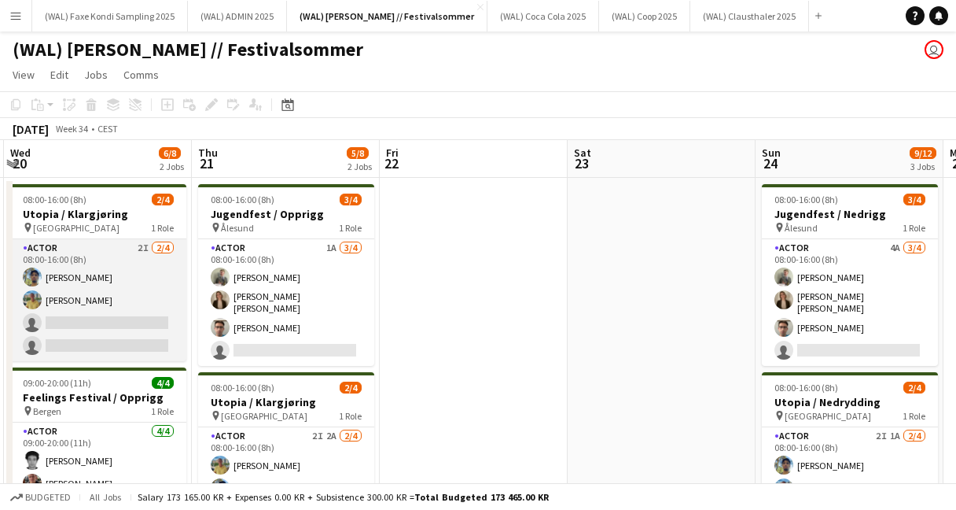
click at [132, 340] on app-card-role "Actor 2I [DATE] 08:00-16:00 (8h) [PERSON_NAME] Jan [PERSON_NAME] single-neutral…" at bounding box center [98, 300] width 176 height 122
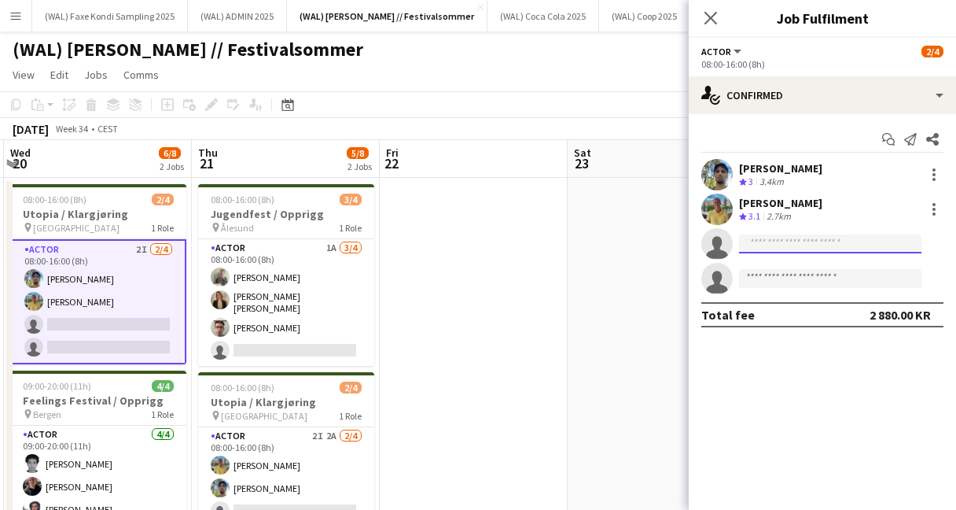
click at [761, 245] on input at bounding box center [830, 243] width 182 height 19
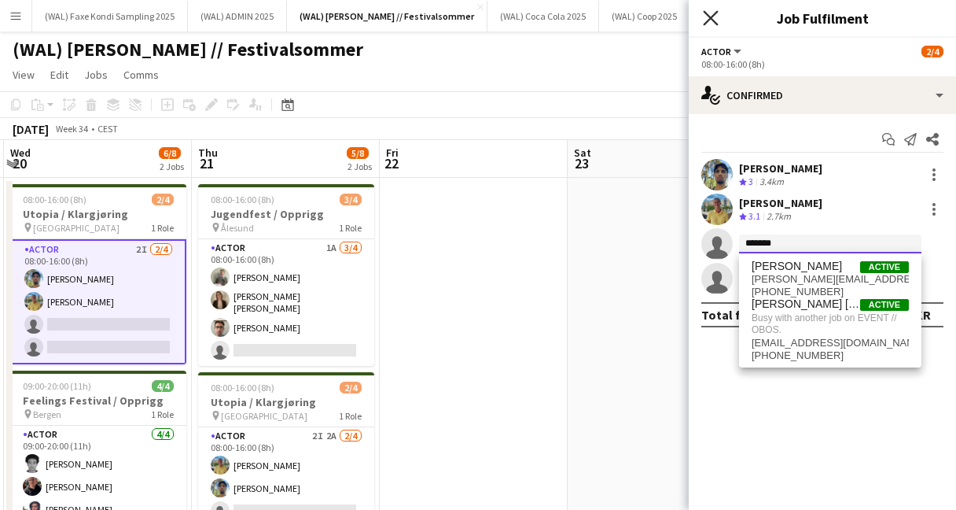
type input "*******"
click at [716, 18] on icon "Close pop-in" at bounding box center [710, 17] width 15 height 15
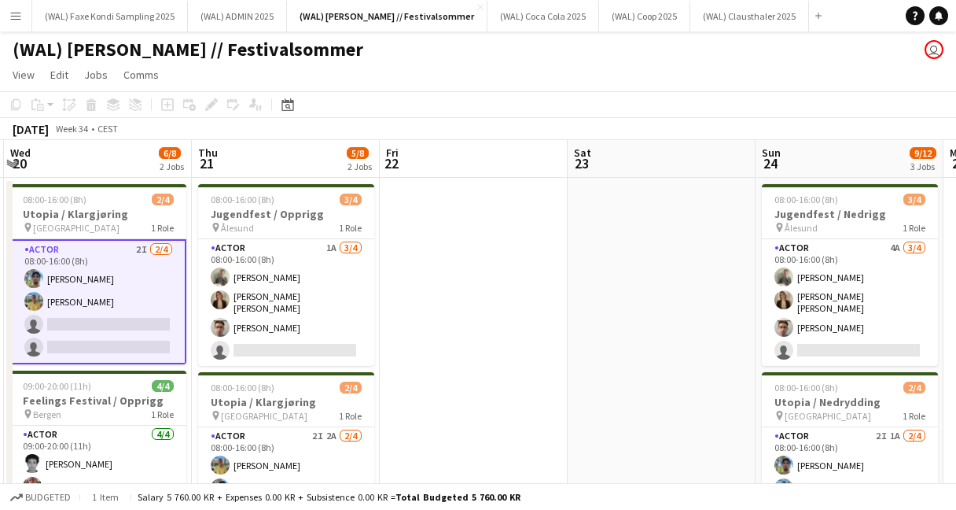
click at [385, 59] on div "(WAL) [PERSON_NAME] // Festivalsommer user" at bounding box center [478, 46] width 956 height 30
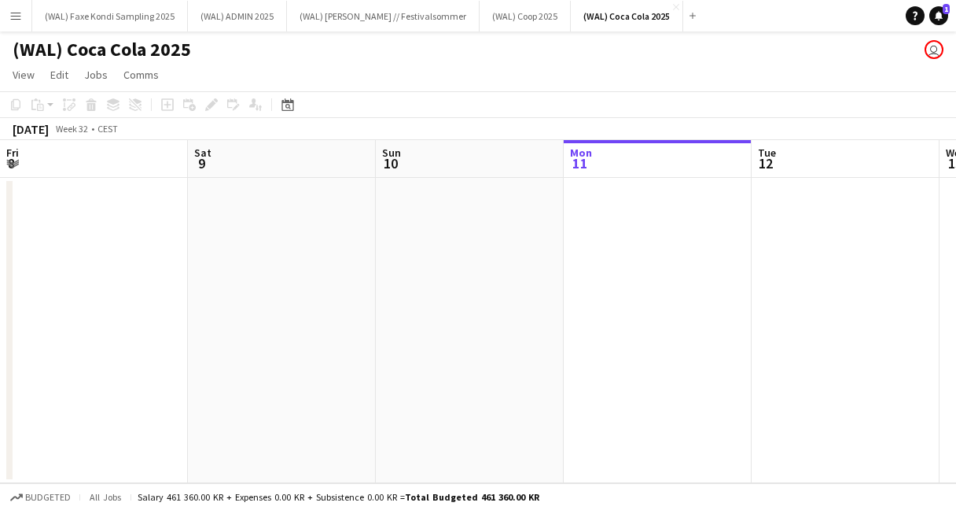
scroll to position [0, 376]
